Goal: Communication & Community: Answer question/provide support

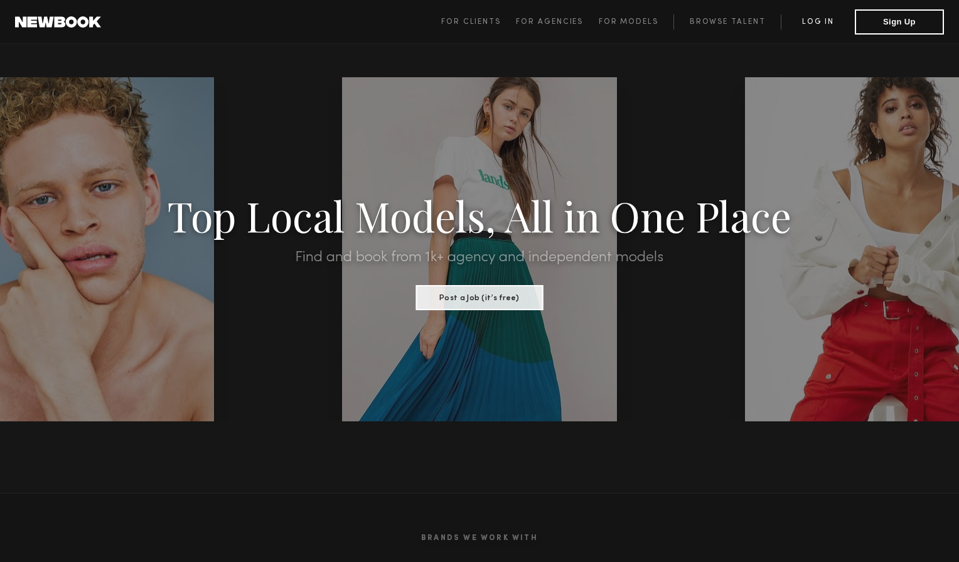
drag, startPoint x: 808, startPoint y: 33, endPoint x: 811, endPoint y: 25, distance: 8.5
click at [808, 33] on span "For Clients For Agencies For Models Browse Talent Log in Sign Up" at bounding box center [692, 21] width 503 height 25
click at [811, 25] on link "Log in" at bounding box center [818, 21] width 74 height 15
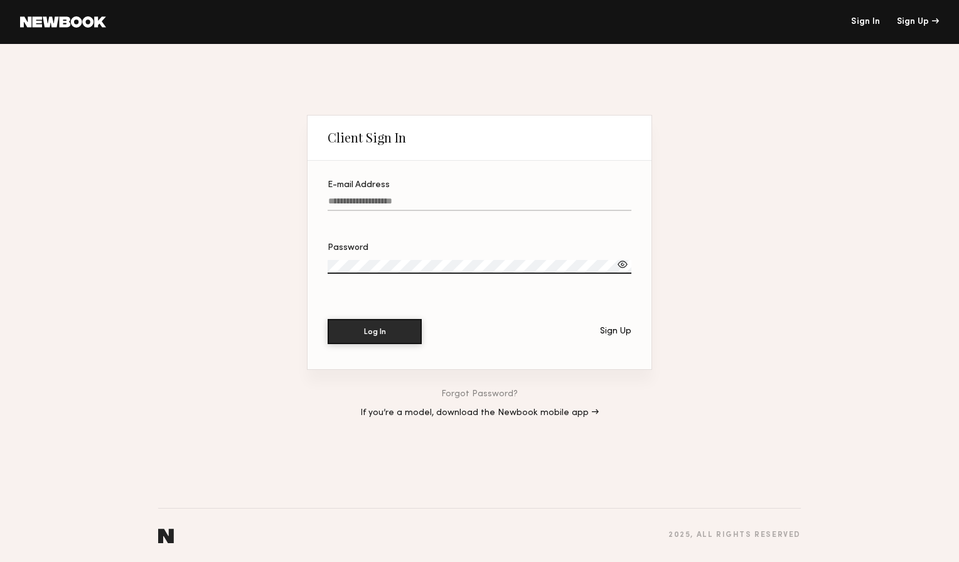
click at [399, 206] on input "E-mail Address" at bounding box center [480, 203] width 304 height 14
type input "**********"
click at [393, 242] on section "**********" at bounding box center [479, 265] width 344 height 208
click at [395, 256] on label "Password" at bounding box center [480, 264] width 304 height 43
click at [393, 259] on label "Password Required" at bounding box center [480, 264] width 304 height 43
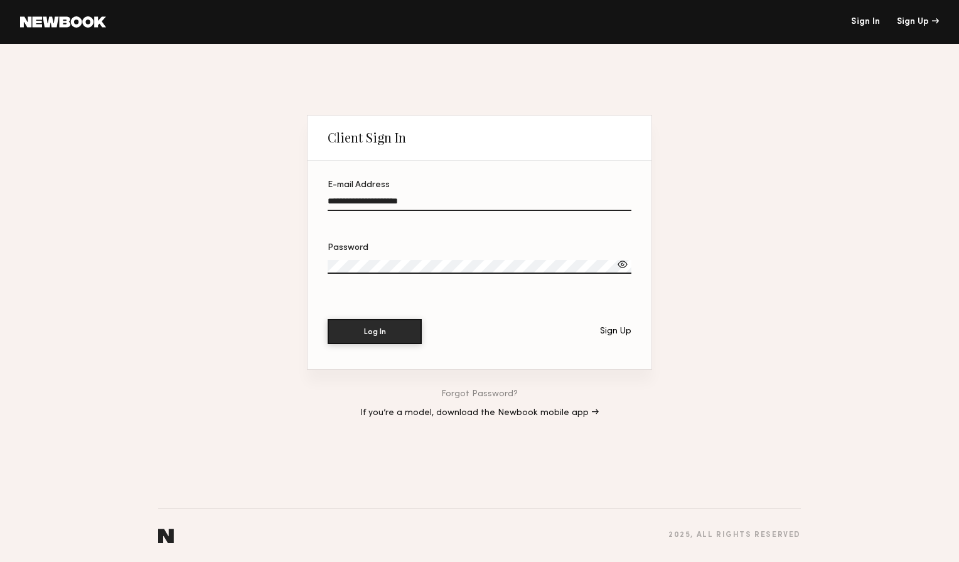
click at [328, 319] on button "Log In" at bounding box center [375, 331] width 94 height 25
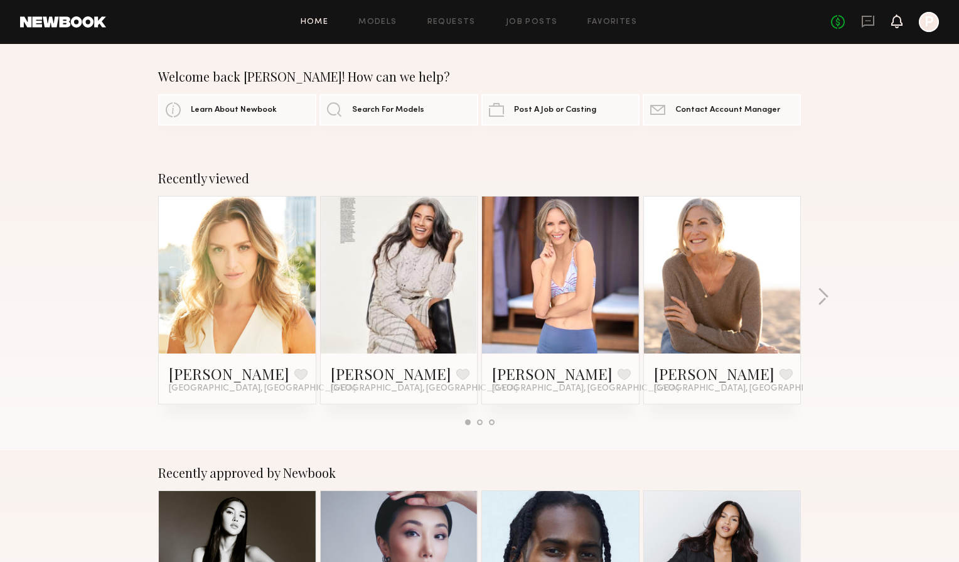
click at [895, 24] on icon at bounding box center [897, 20] width 10 height 9
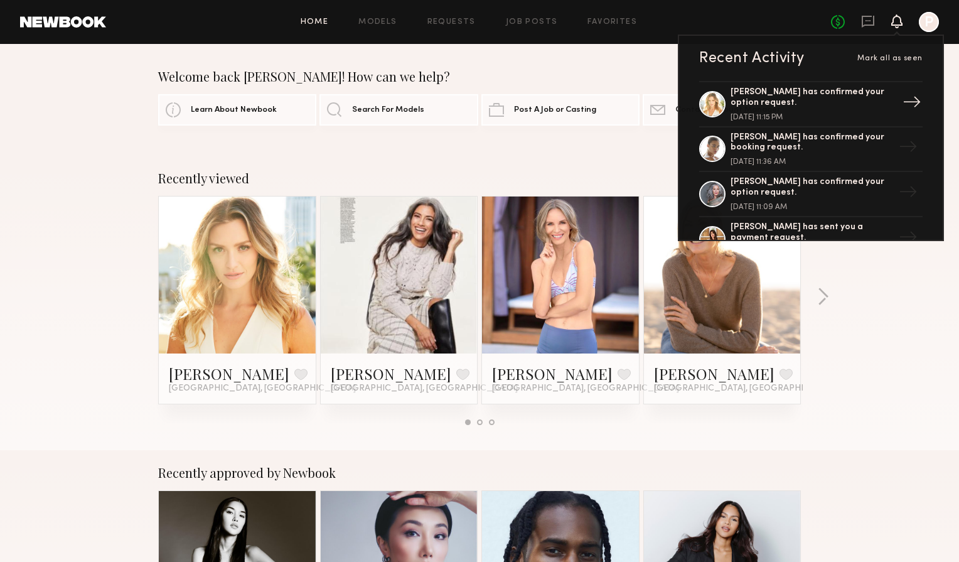
click at [787, 100] on div "[PERSON_NAME] has confirmed your option request." at bounding box center [811, 97] width 163 height 21
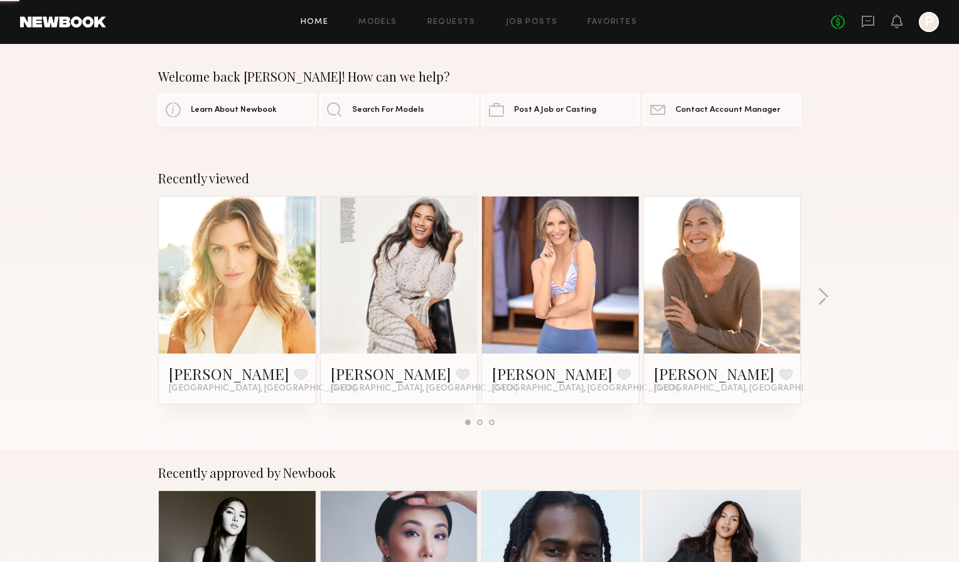
click at [787, 100] on link "Contact Newbook Contact Account Manager" at bounding box center [722, 109] width 158 height 31
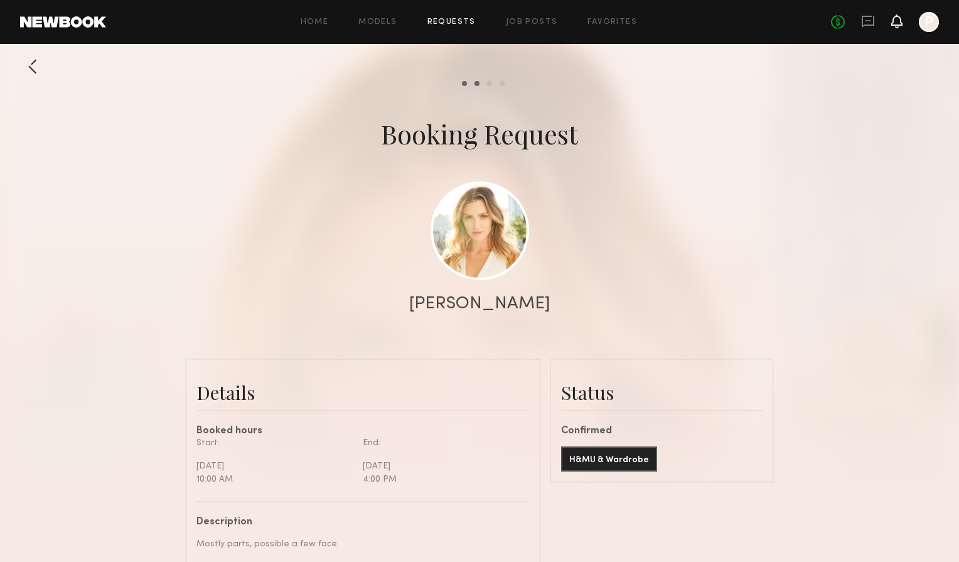
click at [894, 26] on icon at bounding box center [896, 21] width 11 height 14
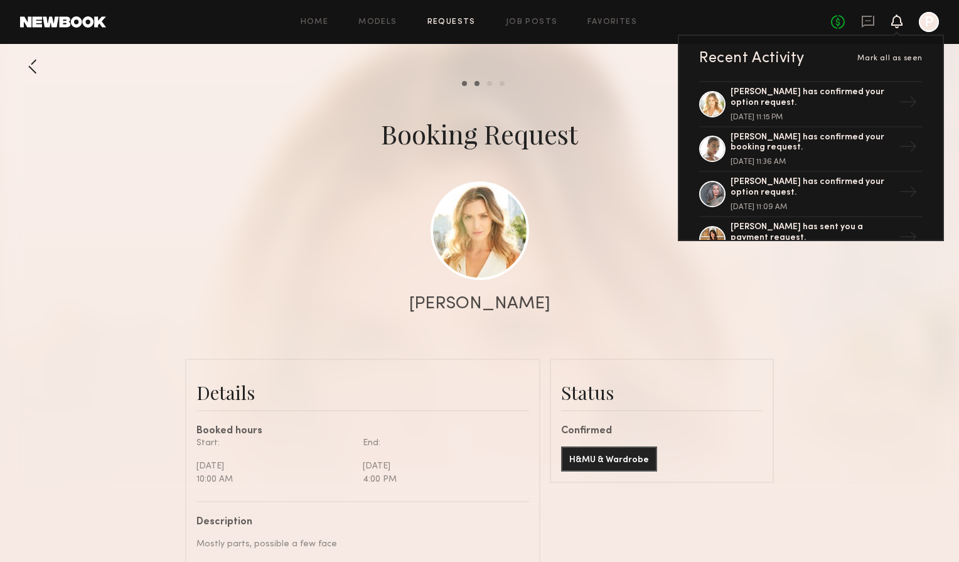
click at [753, 144] on div "Liv M. has confirmed your booking request." at bounding box center [811, 142] width 163 height 21
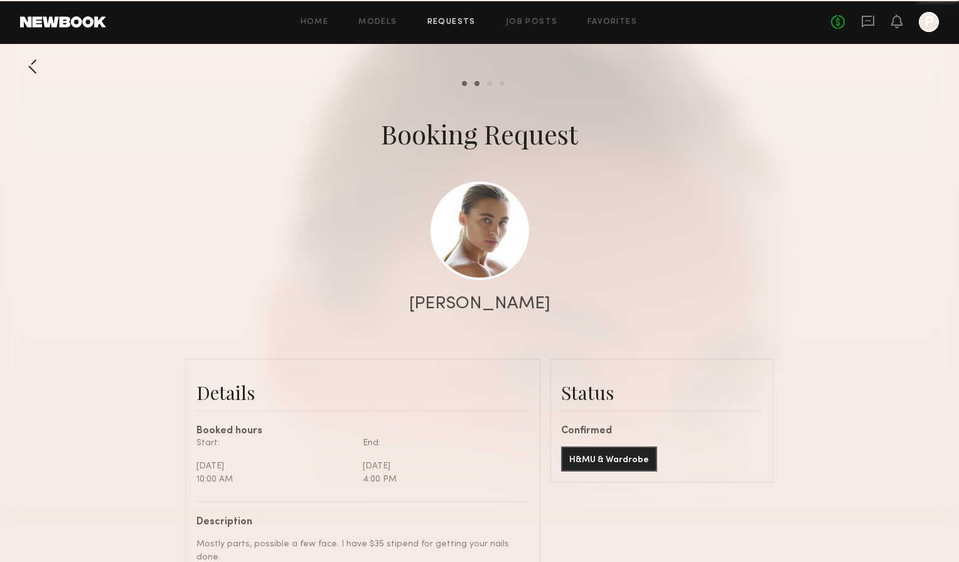
scroll to position [848, 0]
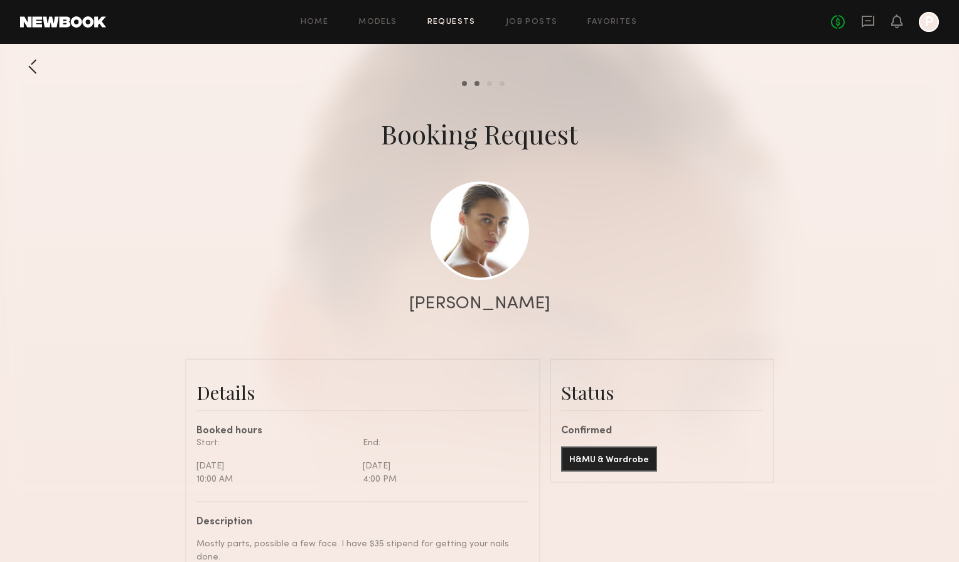
click at [599, 318] on div at bounding box center [479, 251] width 959 height 502
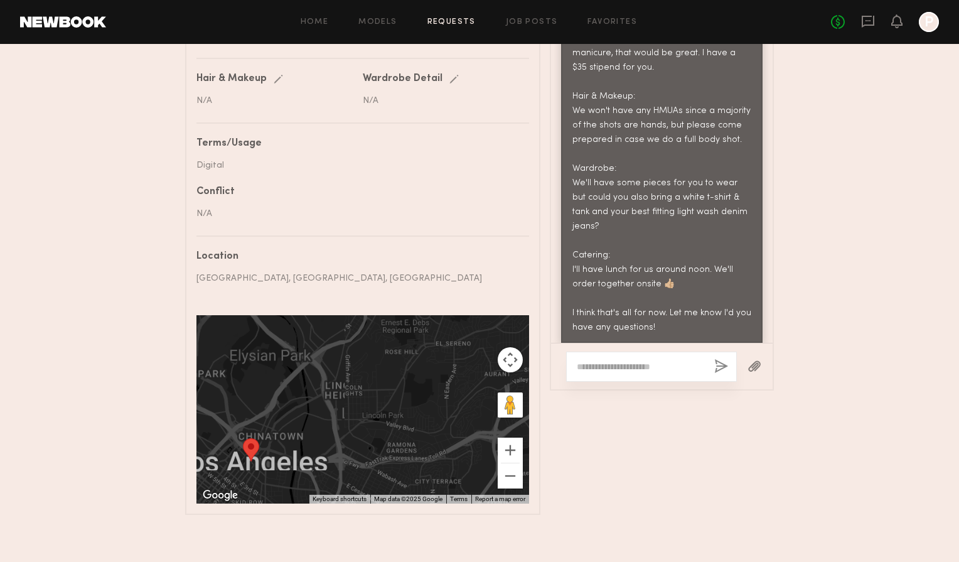
scroll to position [648, 0]
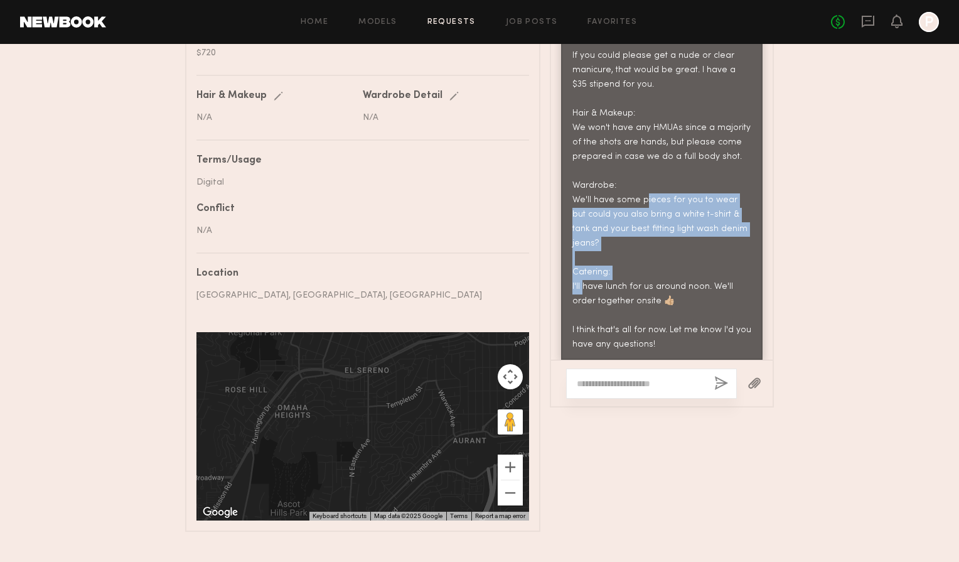
drag, startPoint x: 752, startPoint y: 226, endPoint x: 555, endPoint y: 203, distance: 197.7
click at [555, 203] on div "P Hey Liv! I've got some additional info for you! Location: 4610 Valley Blvd Un…" at bounding box center [662, 109] width 222 height 502
copy div "We'll have some pieces for you to wear but could you also bring a white t-shirt…"
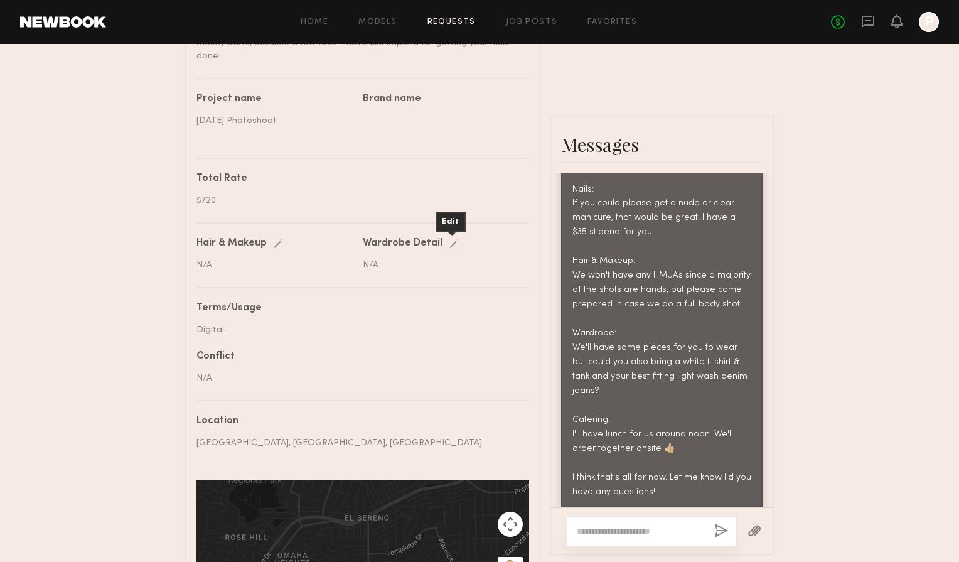
click at [457, 239] on div "Edit" at bounding box center [456, 243] width 14 height 9
drag, startPoint x: 464, startPoint y: 261, endPoint x: 464, endPoint y: 251, distance: 10.0
click at [464, 260] on nb-booking-request-details "Hair & Makeup Edit save cancel N/A Saving... Wardrobe Detail Edit save cancel N…" at bounding box center [362, 270] width 333 height 65
click at [464, 260] on input "text" at bounding box center [442, 266] width 159 height 12
paste input "**********"
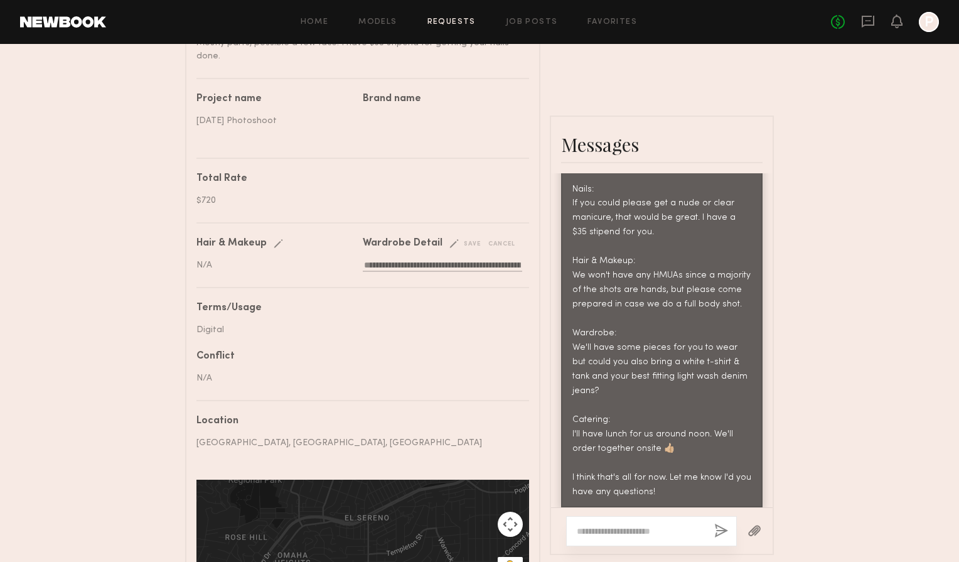
scroll to position [0, 360]
type input "**********"
click at [466, 239] on div "save" at bounding box center [465, 243] width 32 height 9
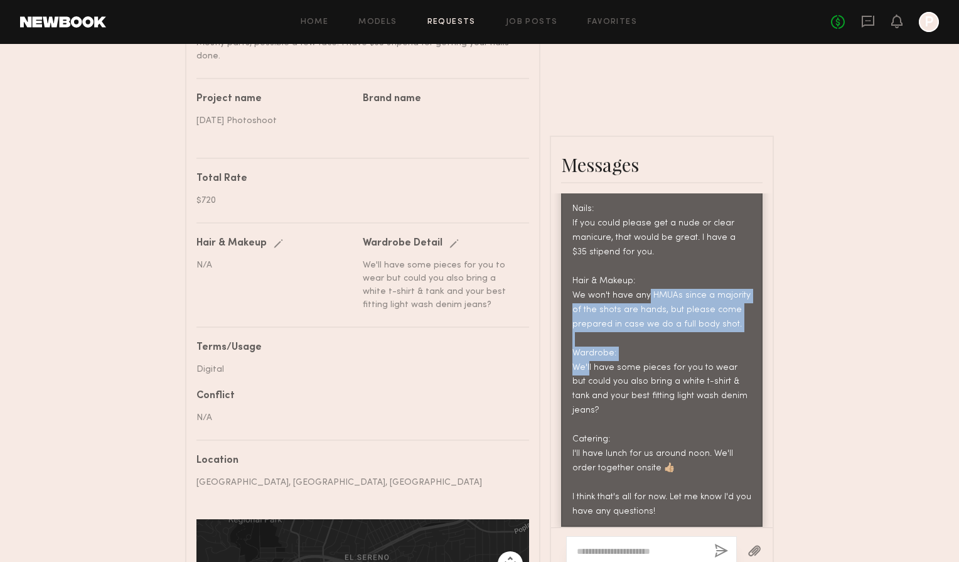
drag, startPoint x: 739, startPoint y: 319, endPoint x: 570, endPoint y: 290, distance: 171.2
click at [570, 291] on div "Hey Liv! I've got some additional info for you! Location: 4610 Valley Blvd Unit…" at bounding box center [661, 288] width 201 height 477
copy div "We won't have any HMUAs since a majority of the shots are hands, but please com…"
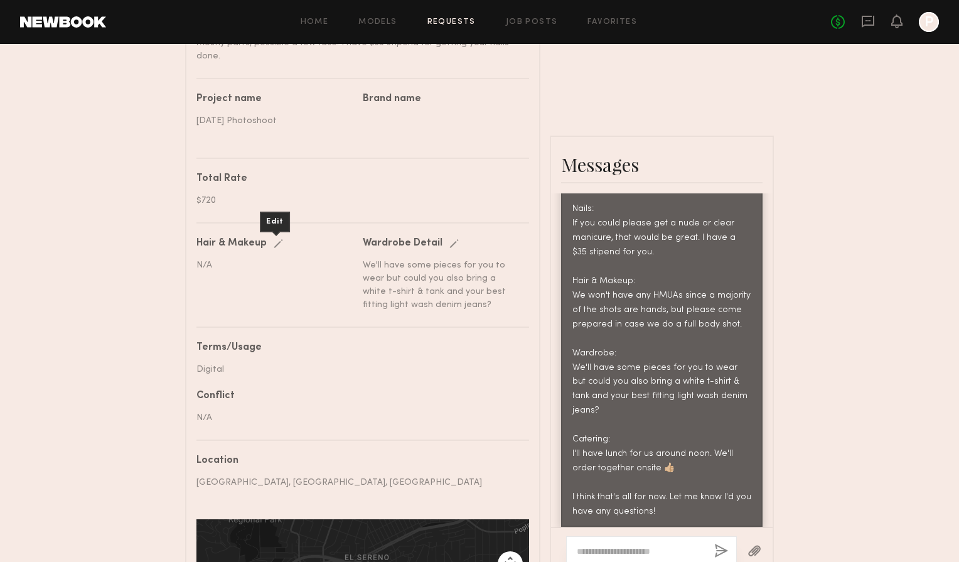
click at [279, 239] on div "Edit" at bounding box center [281, 243] width 14 height 9
click at [258, 260] on input "text" at bounding box center [275, 266] width 159 height 12
paste input "**********"
type input "**********"
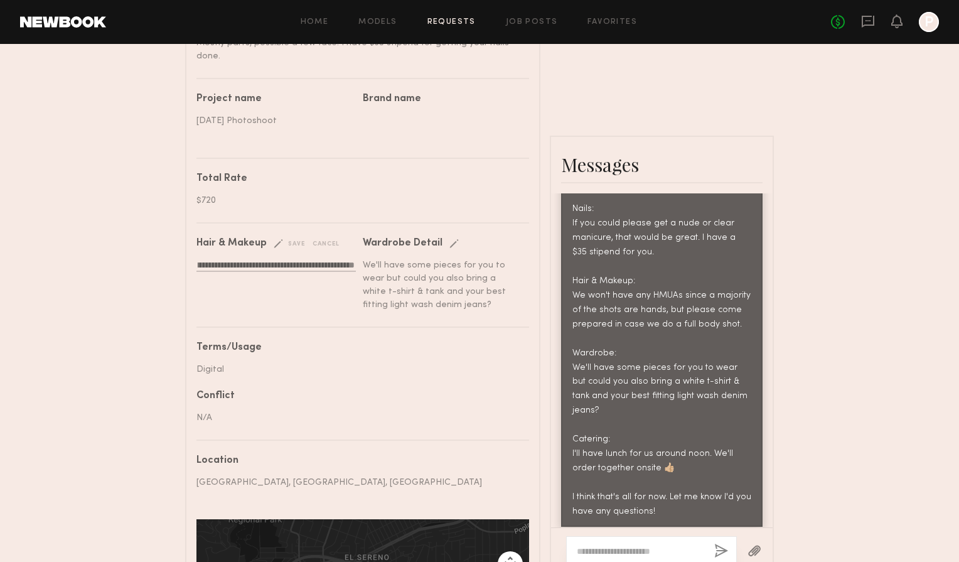
scroll to position [0, 0]
click at [300, 239] on div "save" at bounding box center [290, 243] width 32 height 9
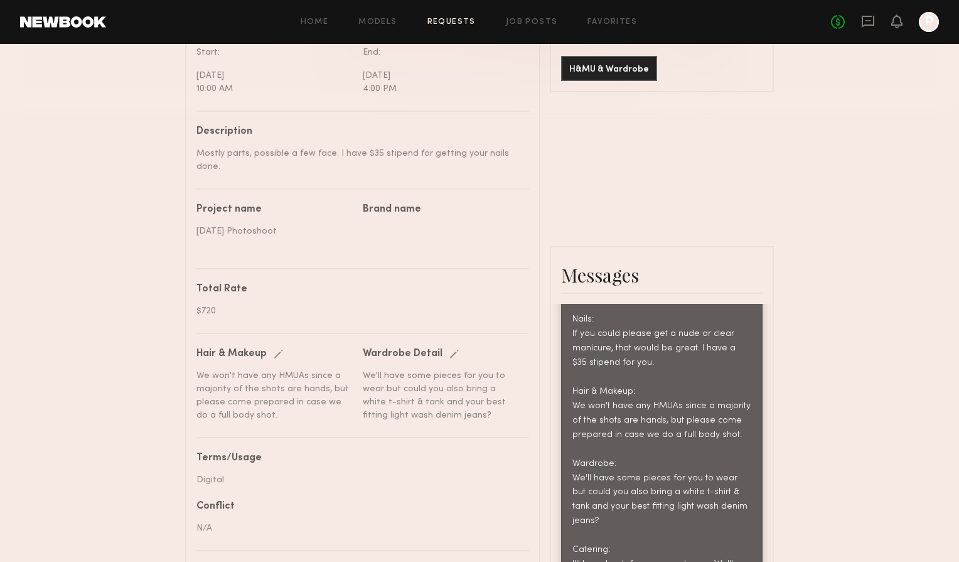
drag, startPoint x: 394, startPoint y: 227, endPoint x: 392, endPoint y: 208, distance: 18.9
click at [394, 227] on div "**********" at bounding box center [362, 463] width 333 height 707
click at [392, 215] on nb-paragraph at bounding box center [441, 226] width 157 height 23
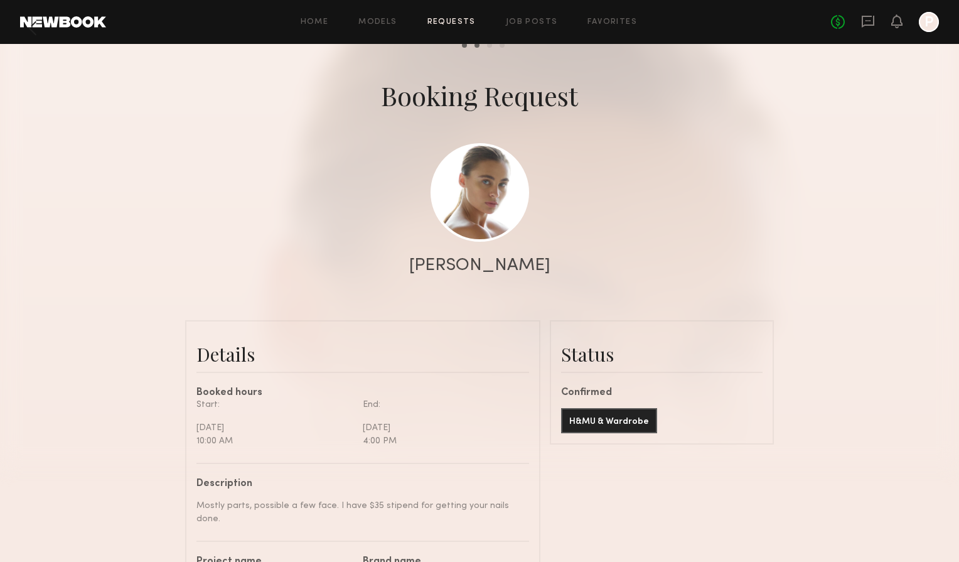
scroll to position [32, 0]
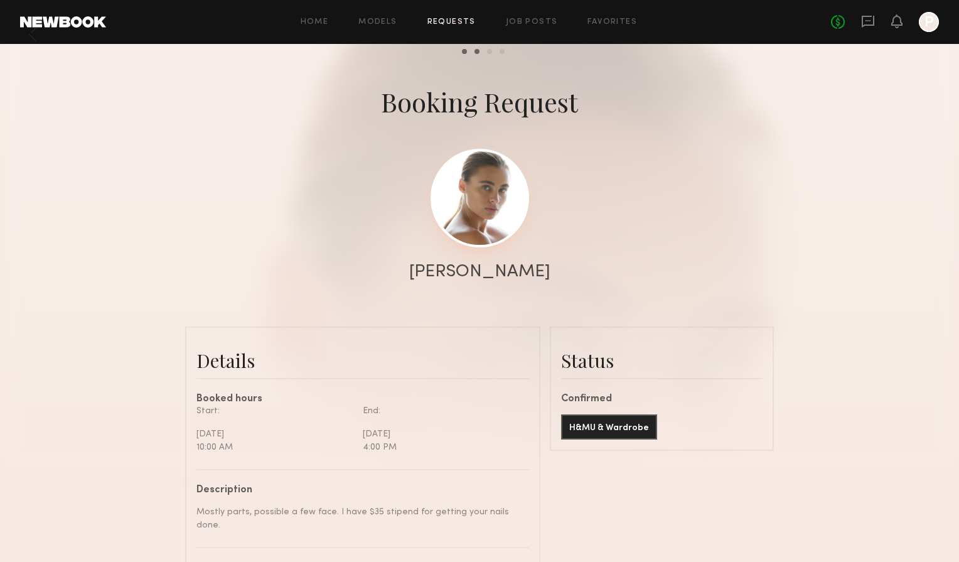
click at [466, 215] on link at bounding box center [479, 198] width 99 height 99
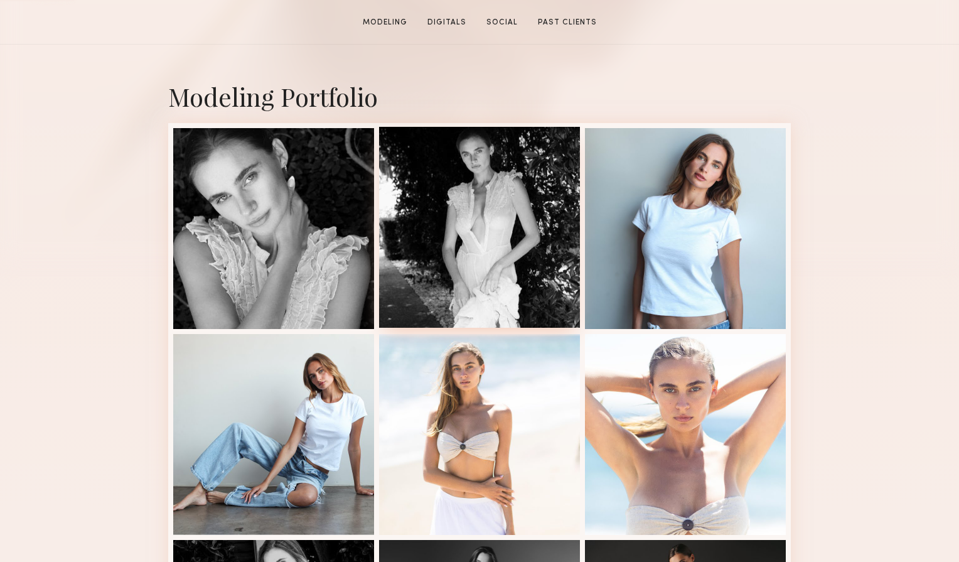
scroll to position [247, 0]
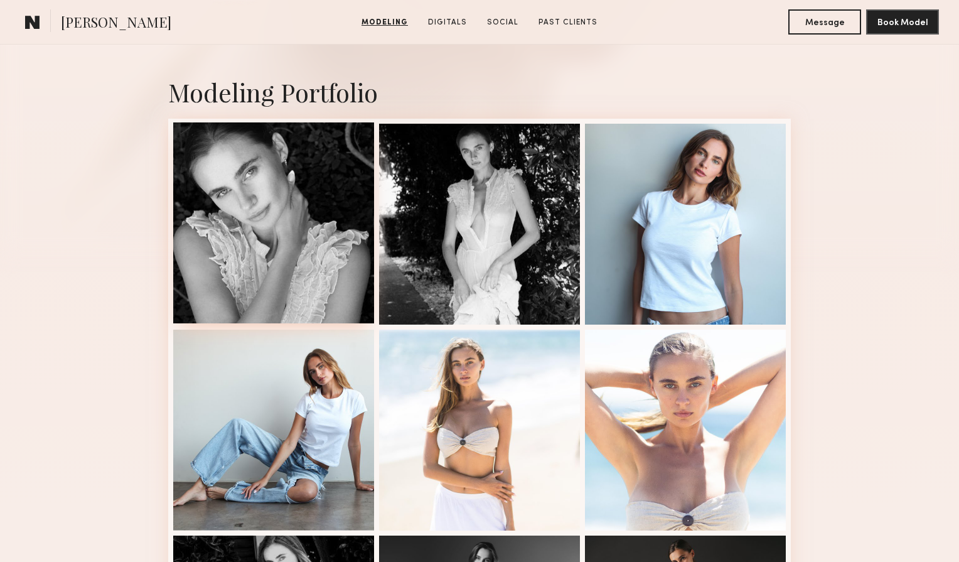
click at [302, 258] on div at bounding box center [273, 222] width 201 height 201
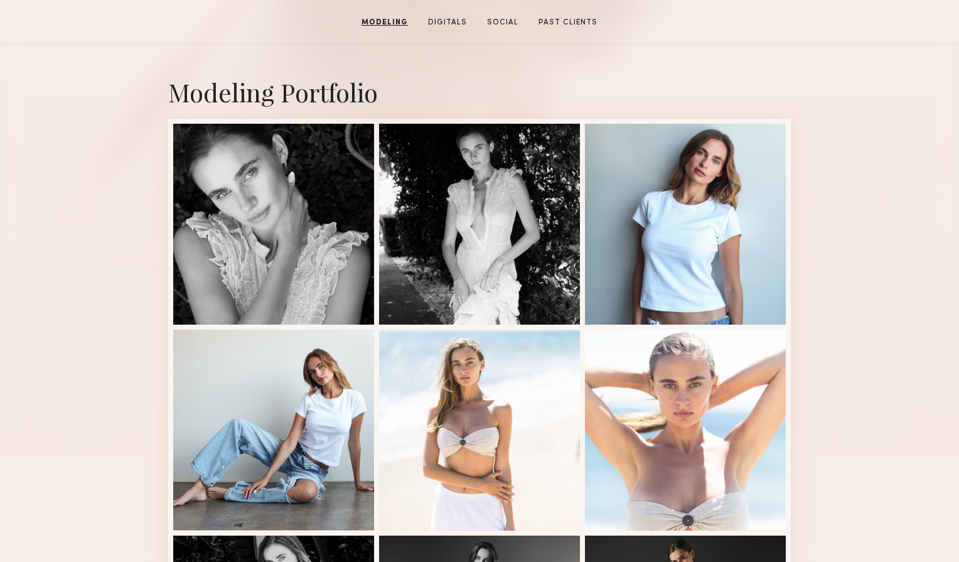
scroll to position [0, 0]
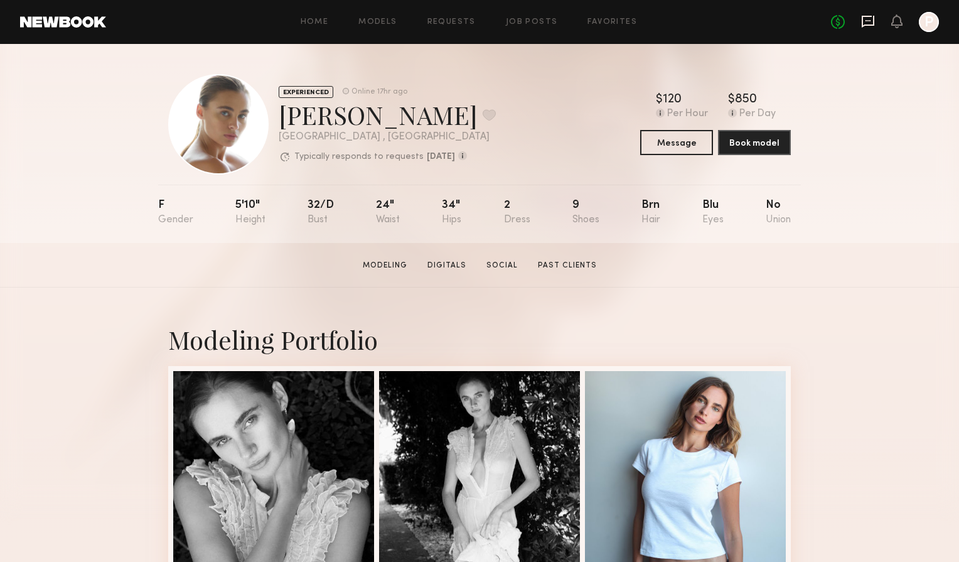
click at [863, 21] on icon at bounding box center [868, 21] width 14 height 14
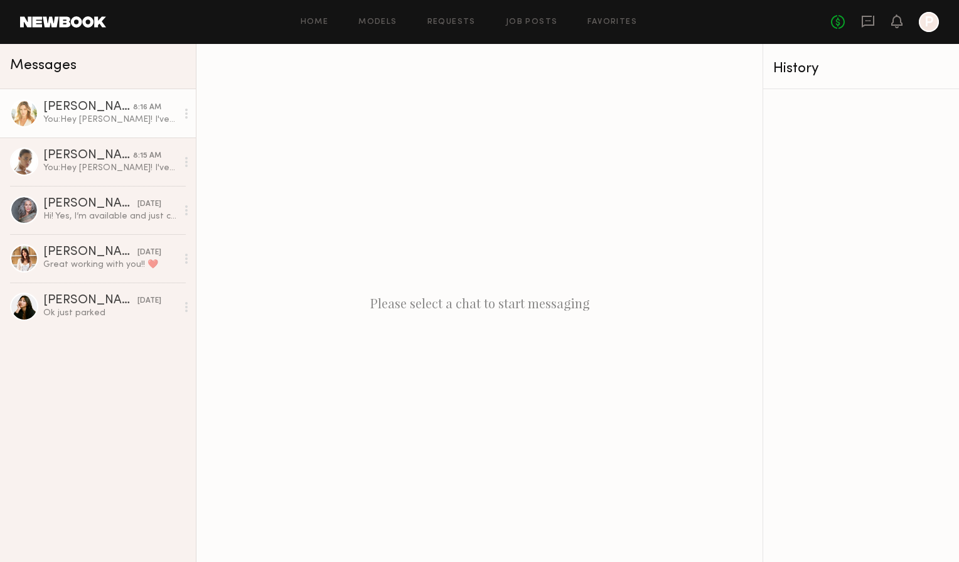
click at [87, 109] on div "Sarah P." at bounding box center [88, 107] width 90 height 13
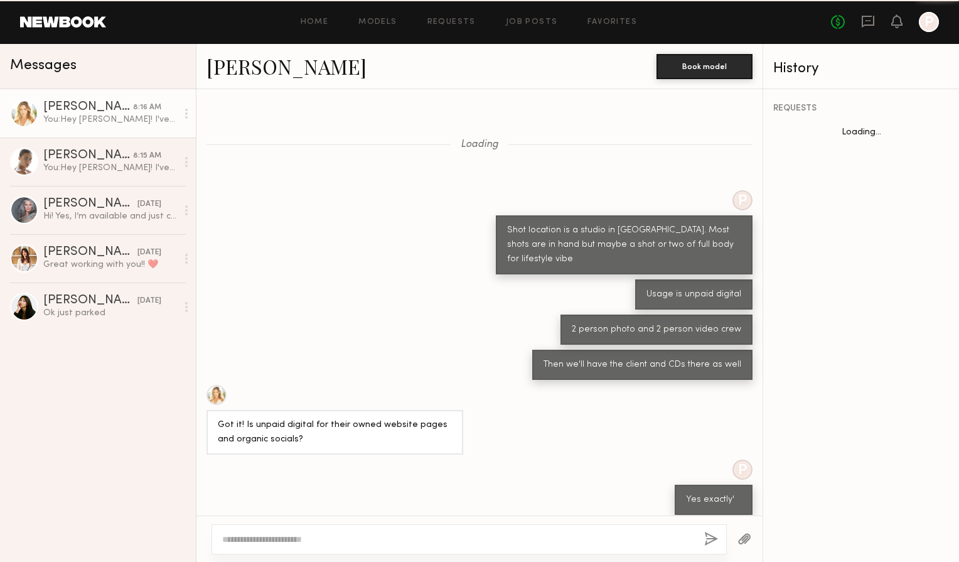
scroll to position [694, 0]
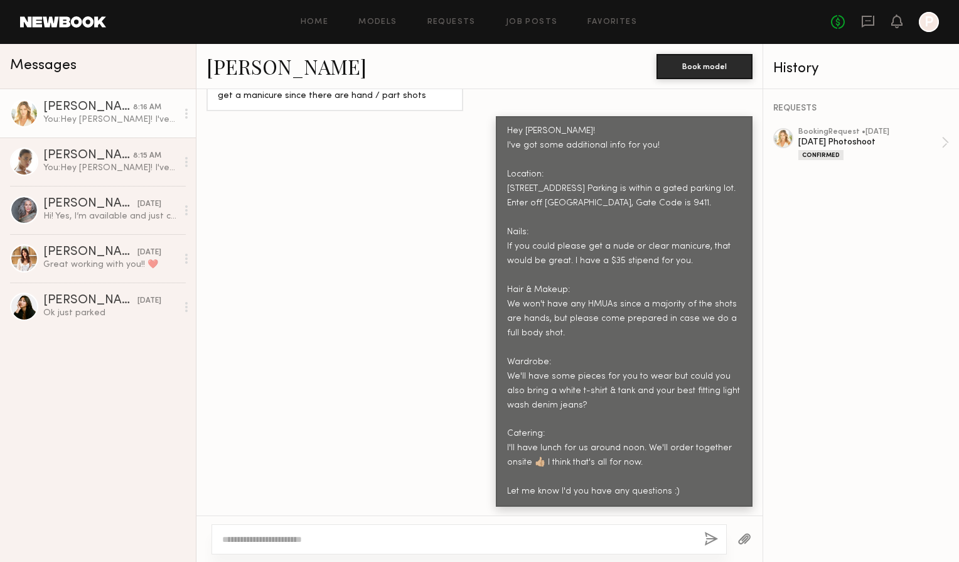
click at [260, 73] on link "Sarah P." at bounding box center [286, 66] width 160 height 27
click at [19, 162] on div at bounding box center [24, 161] width 28 height 28
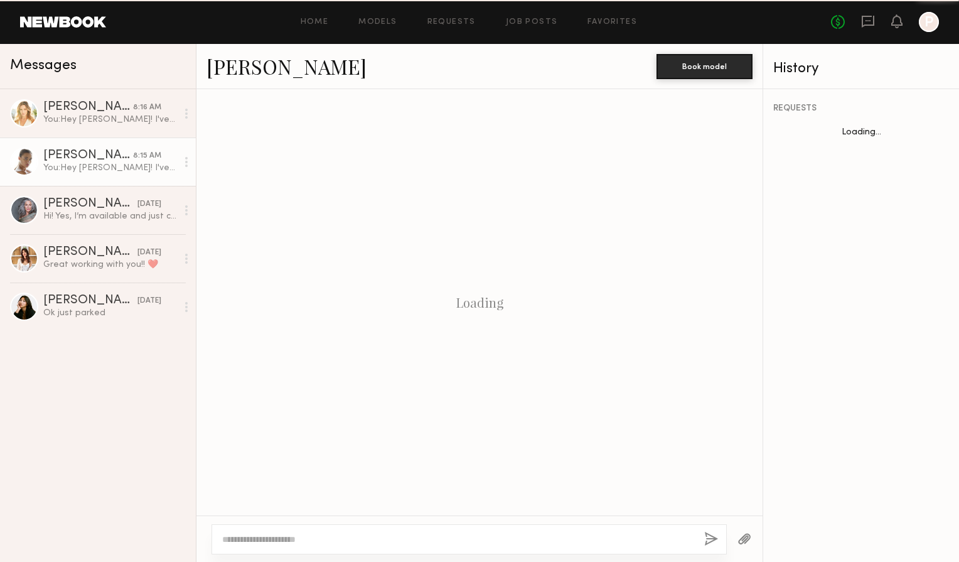
scroll to position [504, 0]
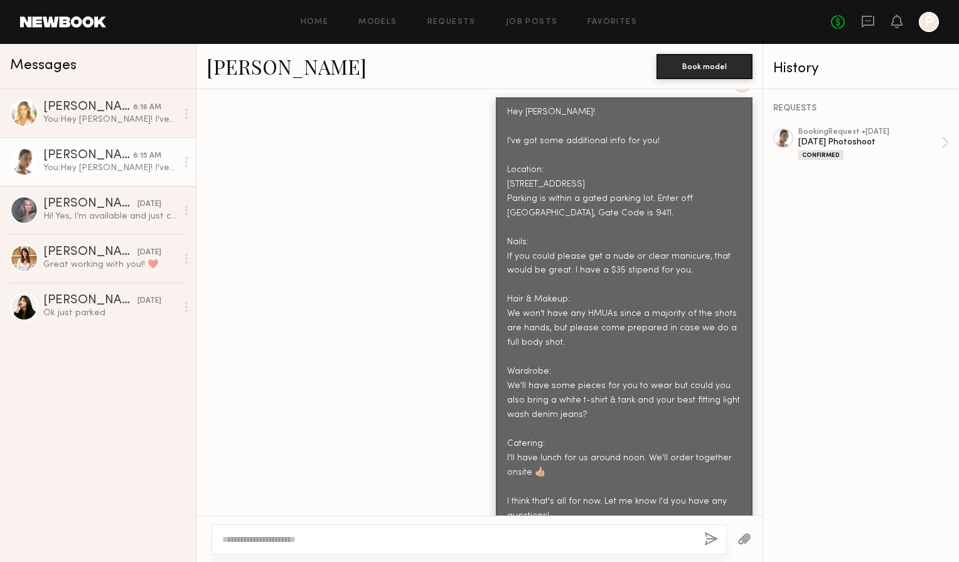
click at [226, 73] on link "Liv M." at bounding box center [286, 66] width 160 height 27
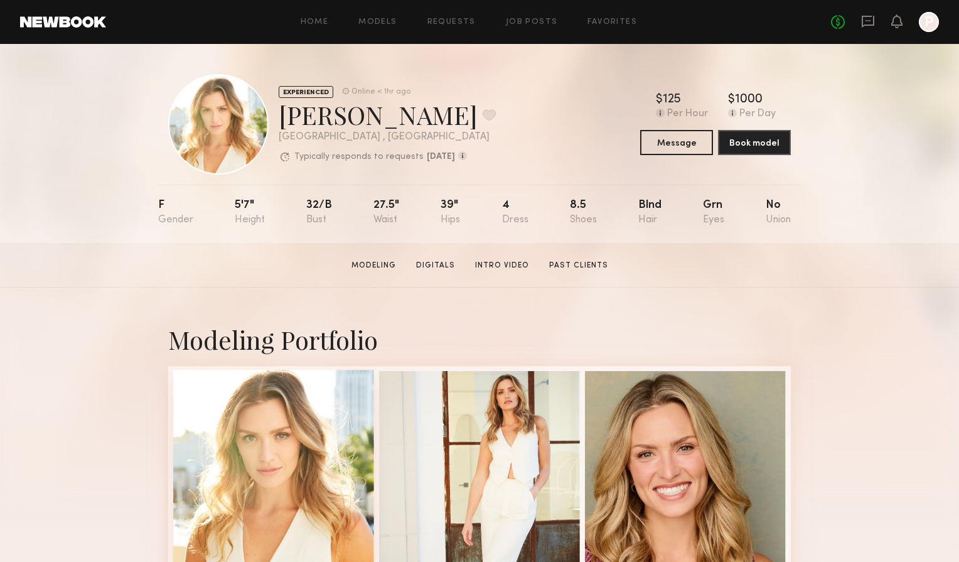
click at [323, 432] on div at bounding box center [273, 470] width 201 height 201
click at [486, 262] on link "Intro Video" at bounding box center [502, 265] width 64 height 11
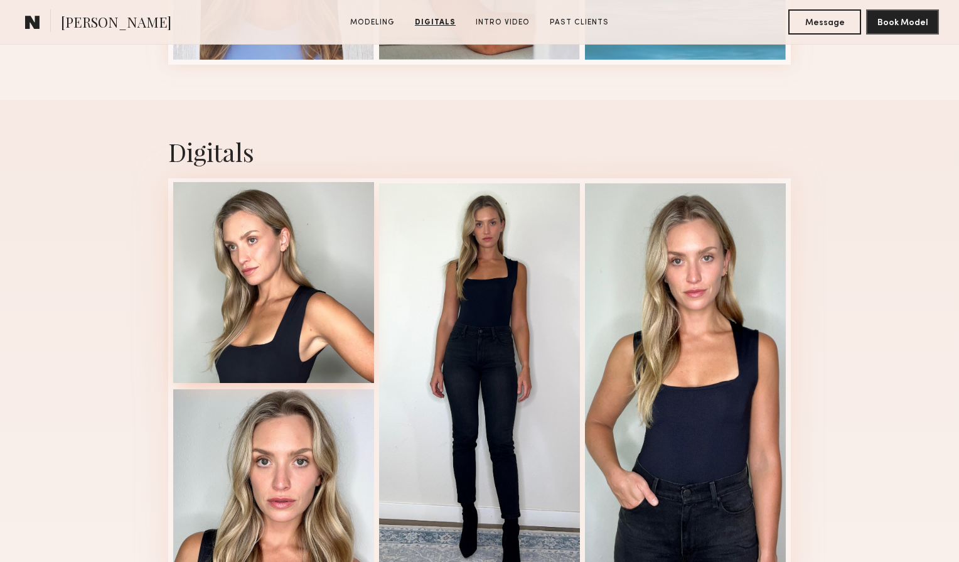
scroll to position [1956, 0]
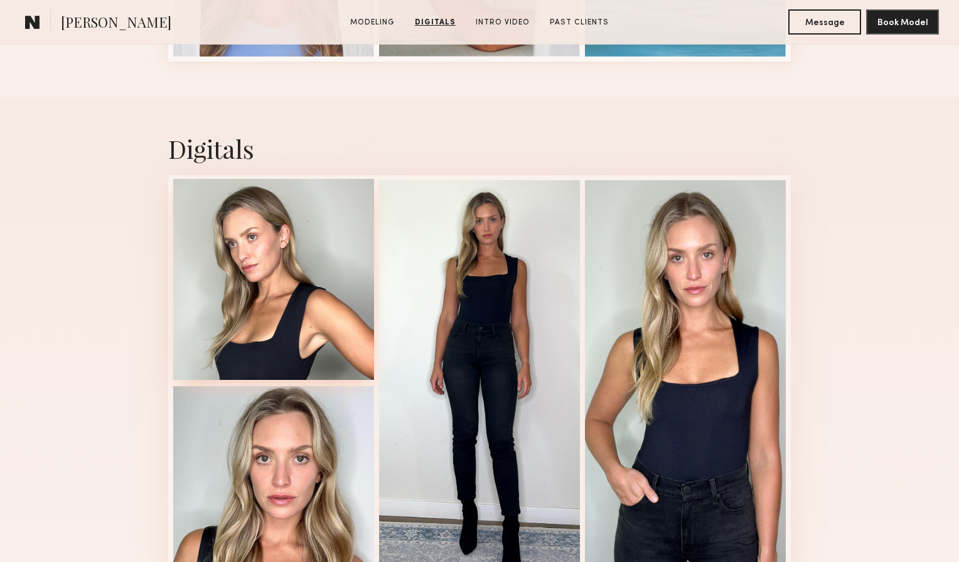
click at [325, 277] on div at bounding box center [273, 279] width 201 height 201
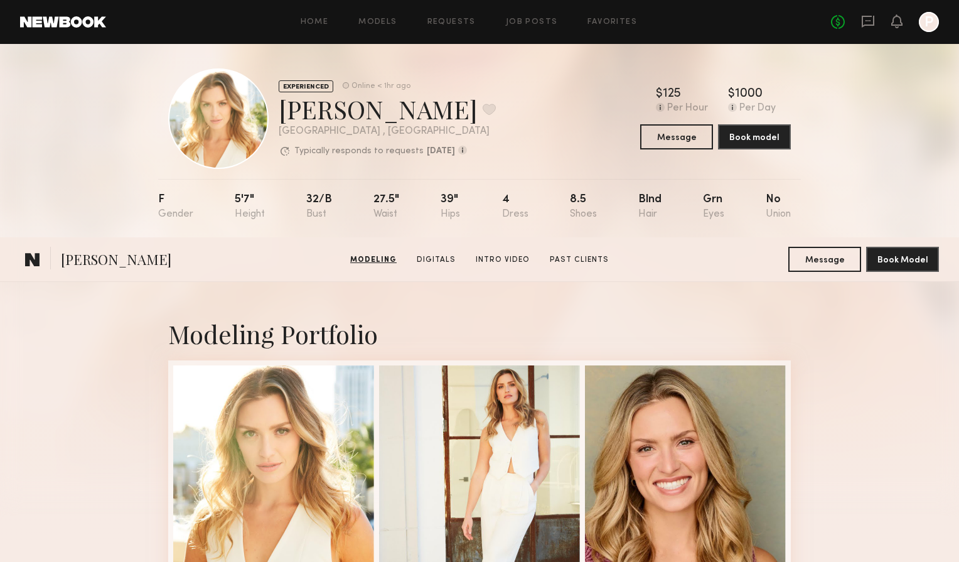
scroll to position [0, 0]
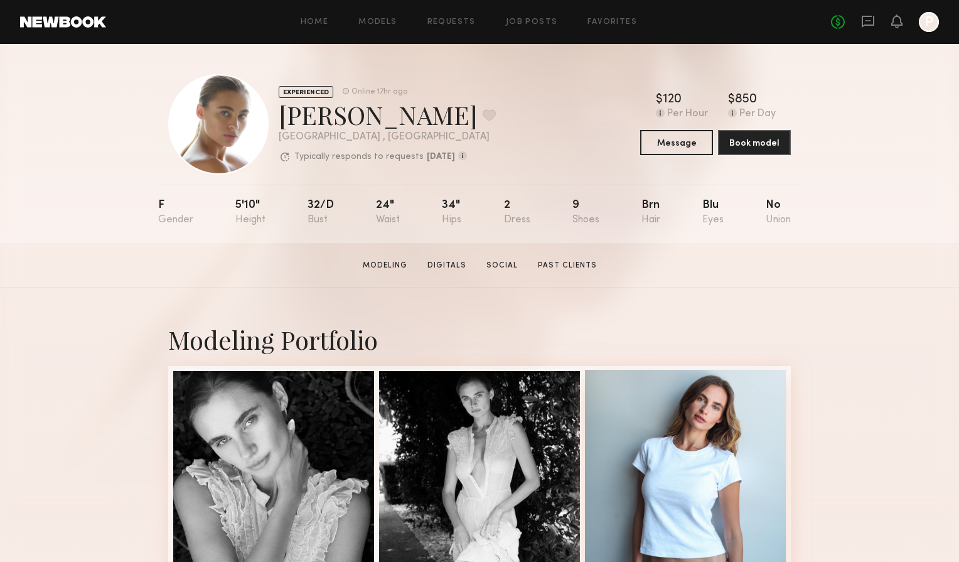
scroll to position [1, 0]
